Goal: Information Seeking & Learning: Learn about a topic

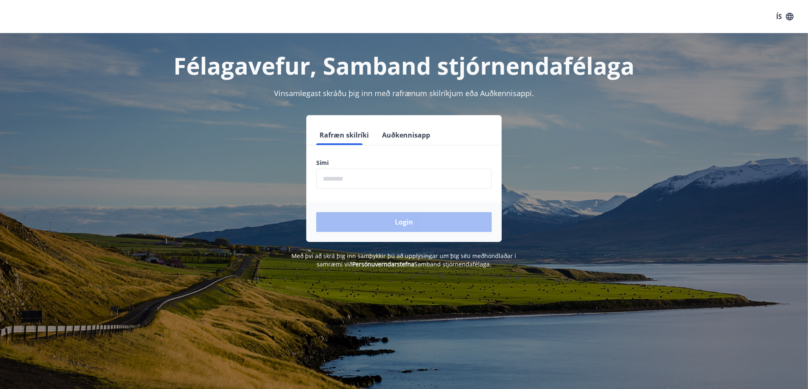
click at [352, 178] on input "phone" at bounding box center [404, 179] width 176 height 20
type input "********"
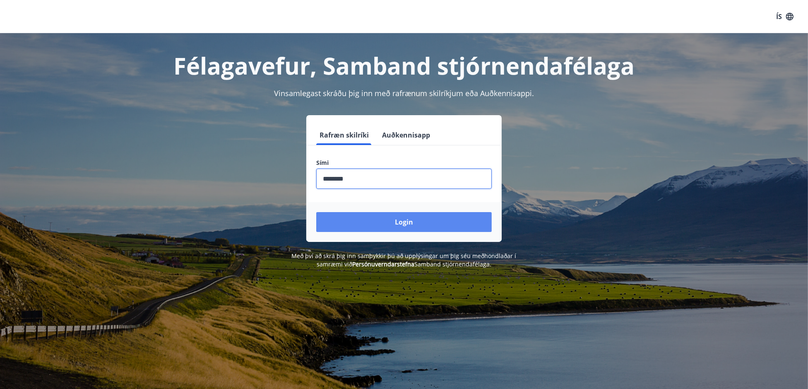
click at [391, 217] on button "Login" at bounding box center [404, 222] width 176 height 20
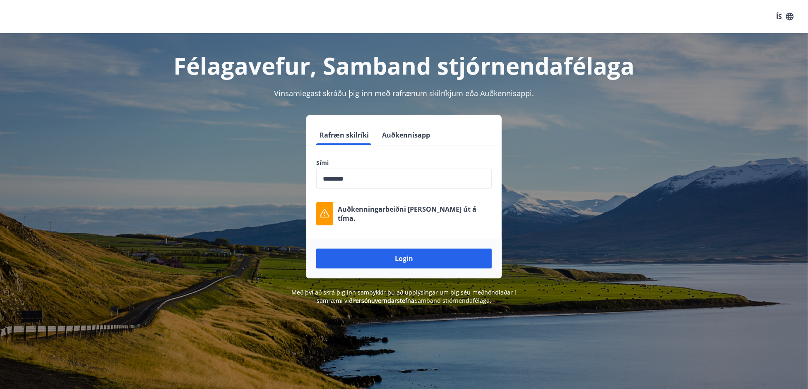
click at [395, 260] on button "Login" at bounding box center [404, 258] width 176 height 20
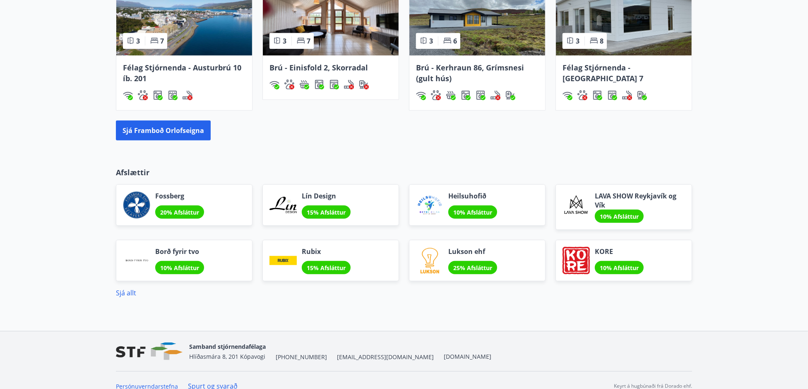
scroll to position [455, 0]
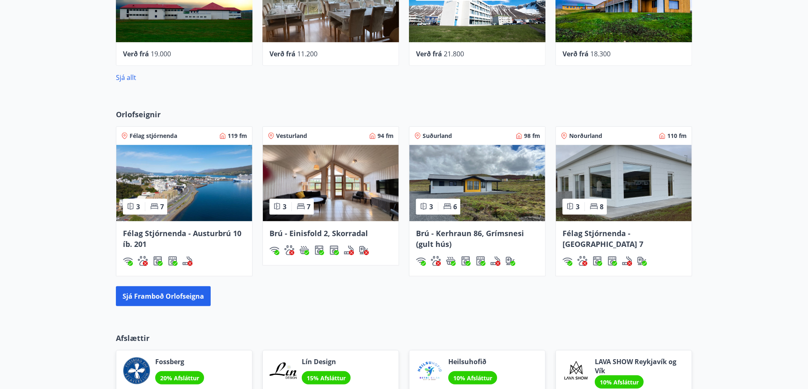
click at [766, 118] on div "Orlofseignir Félag stjórnenda 119 fm 3 7 Félag Stjórnenda - Austurbrú 10 íb. 20…" at bounding box center [404, 208] width 808 height 224
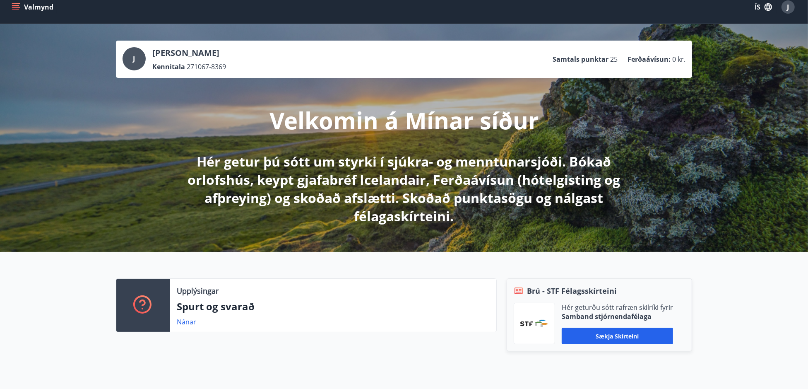
scroll to position [0, 0]
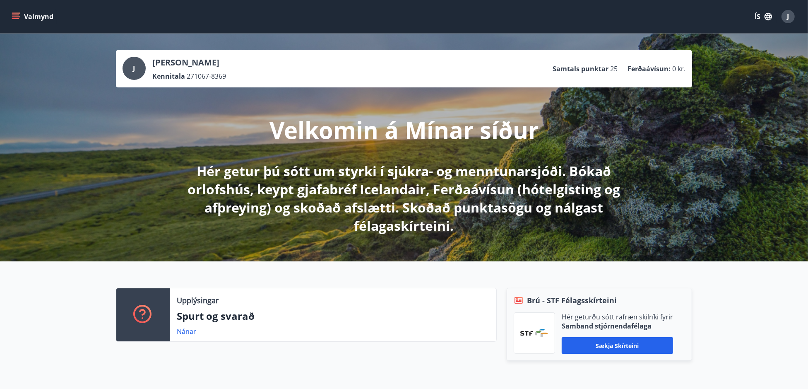
click at [14, 15] on icon "menu" at bounding box center [15, 14] width 7 height 1
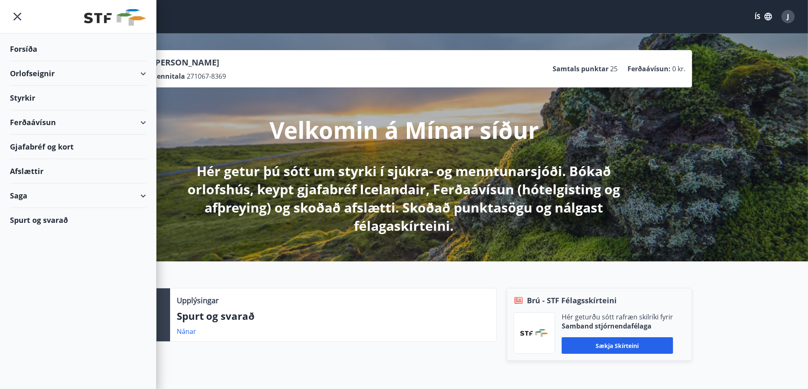
click at [27, 101] on div "Styrkir" at bounding box center [78, 98] width 136 height 24
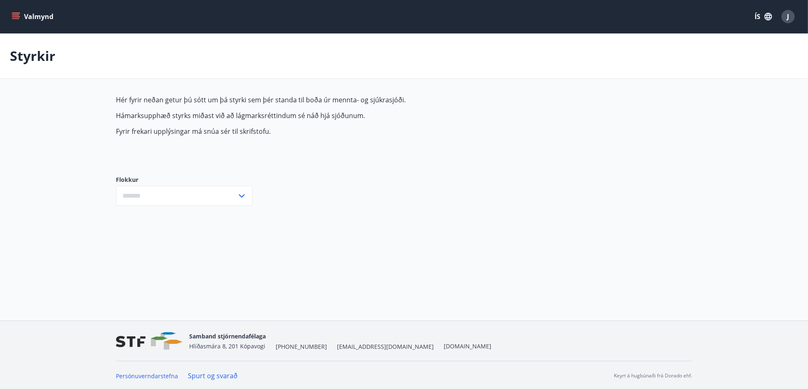
type input "***"
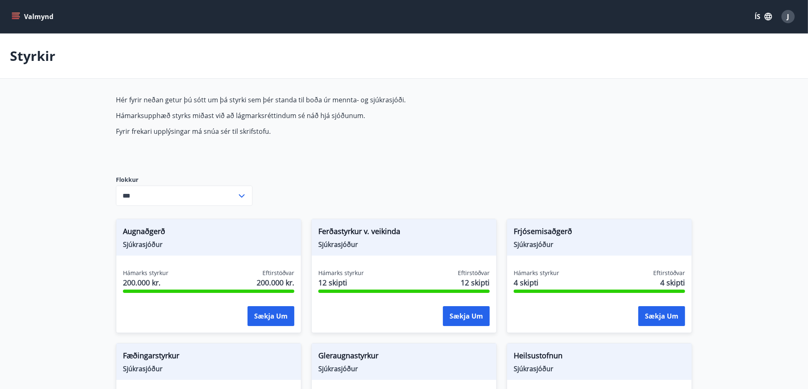
click at [17, 15] on icon "menu" at bounding box center [16, 16] width 8 height 8
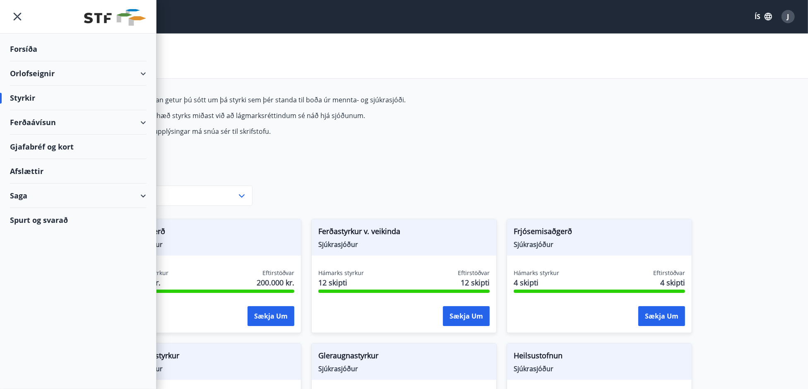
click at [28, 173] on div "Afslættir" at bounding box center [78, 171] width 136 height 24
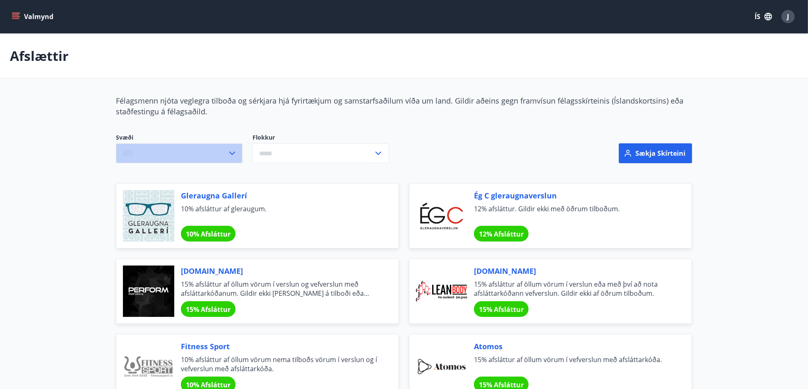
drag, startPoint x: 145, startPoint y: 151, endPoint x: 151, endPoint y: 152, distance: 5.5
click at [147, 152] on button "Allt" at bounding box center [179, 153] width 127 height 20
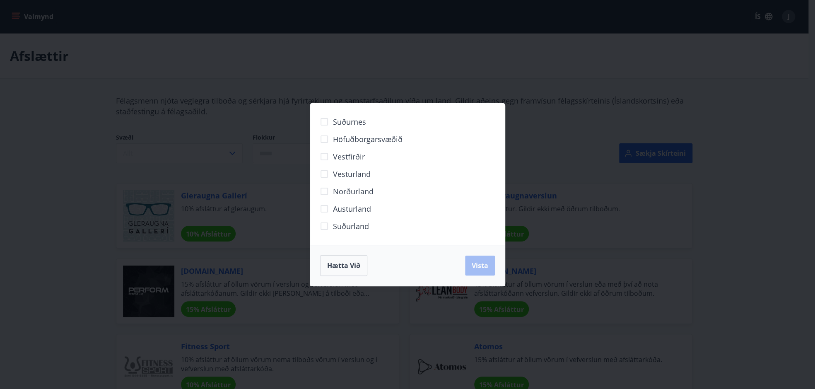
click at [349, 139] on span "Höfuðborgarsvæðið" at bounding box center [368, 139] width 70 height 11
click at [479, 263] on span "Vista" at bounding box center [480, 265] width 17 height 9
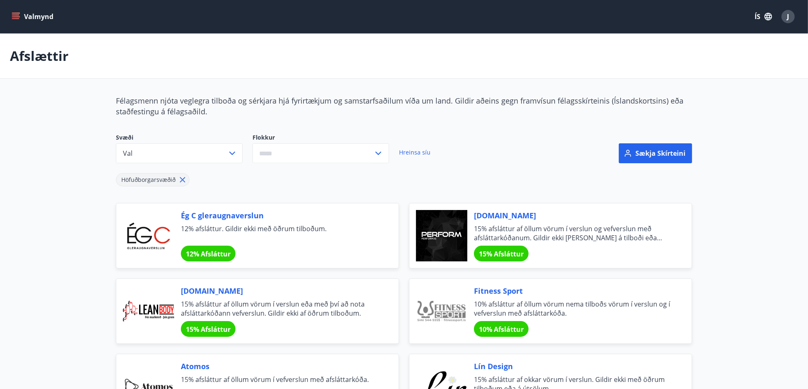
click at [334, 153] on input "text" at bounding box center [313, 153] width 121 height 20
click at [279, 187] on li "Bíllinn" at bounding box center [321, 185] width 136 height 15
type input "*******"
